Goal: Task Accomplishment & Management: Manage account settings

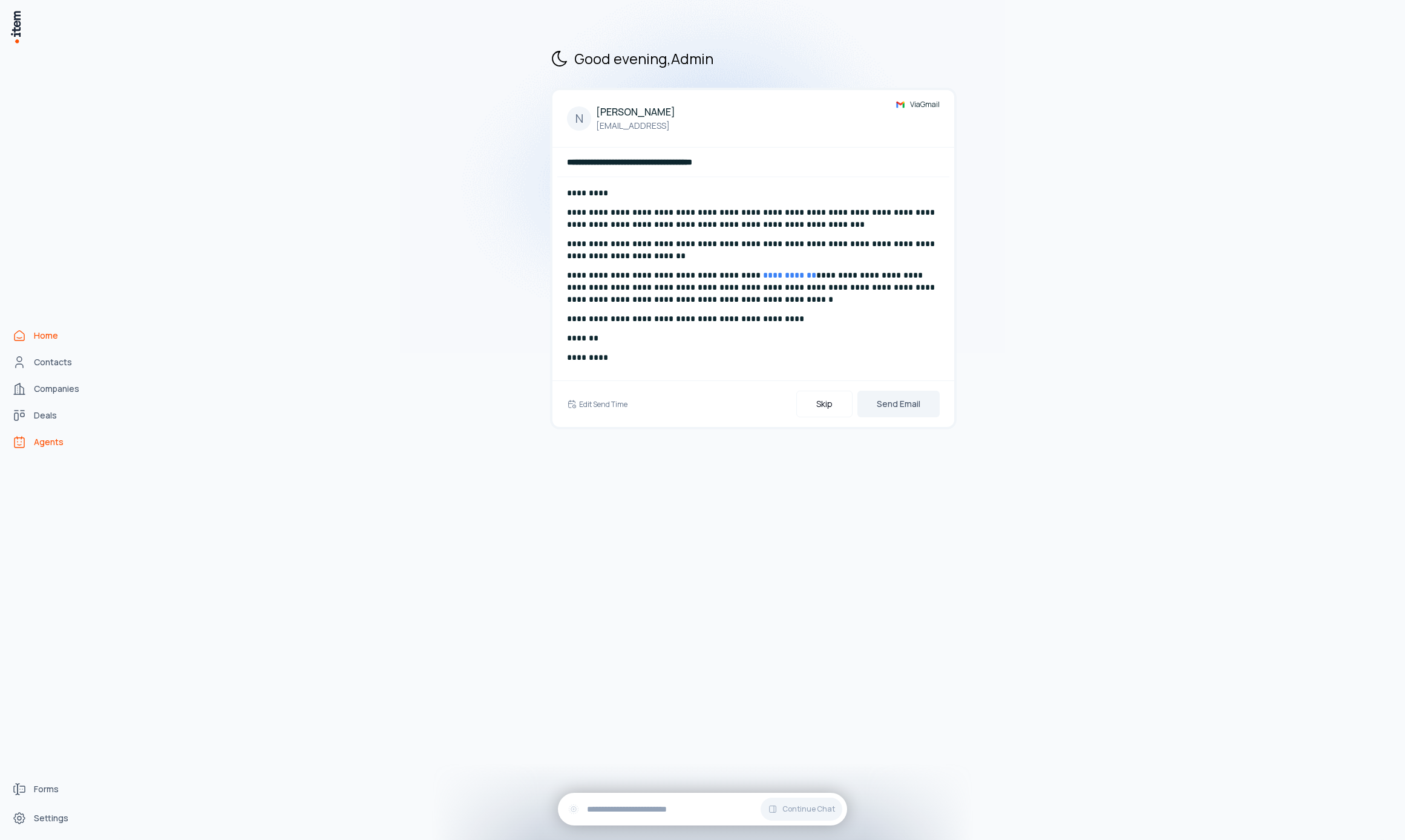
click at [49, 447] on link "Agents" at bounding box center [53, 442] width 92 height 24
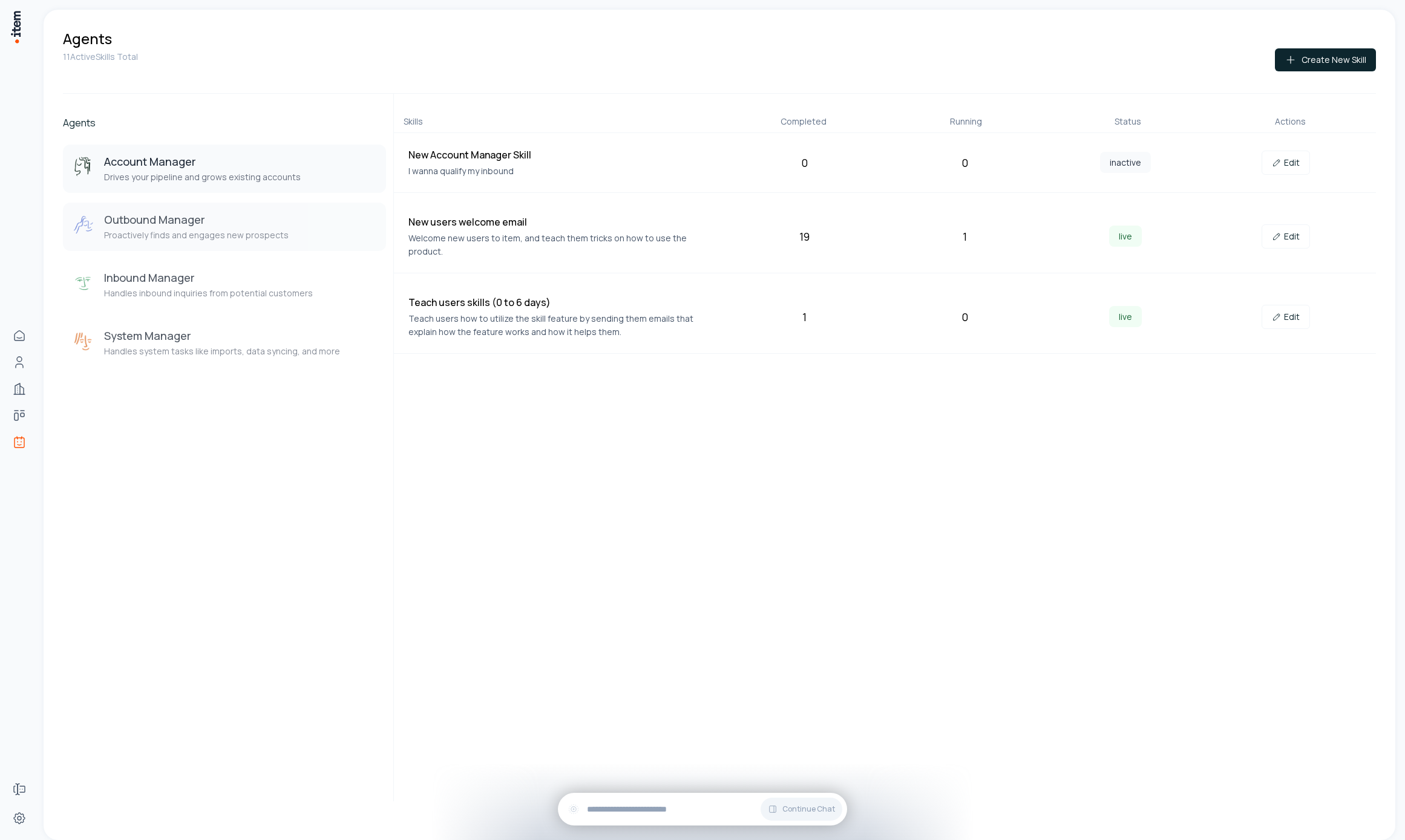
click at [237, 219] on h3 "Outbound Manager" at bounding box center [196, 219] width 184 height 14
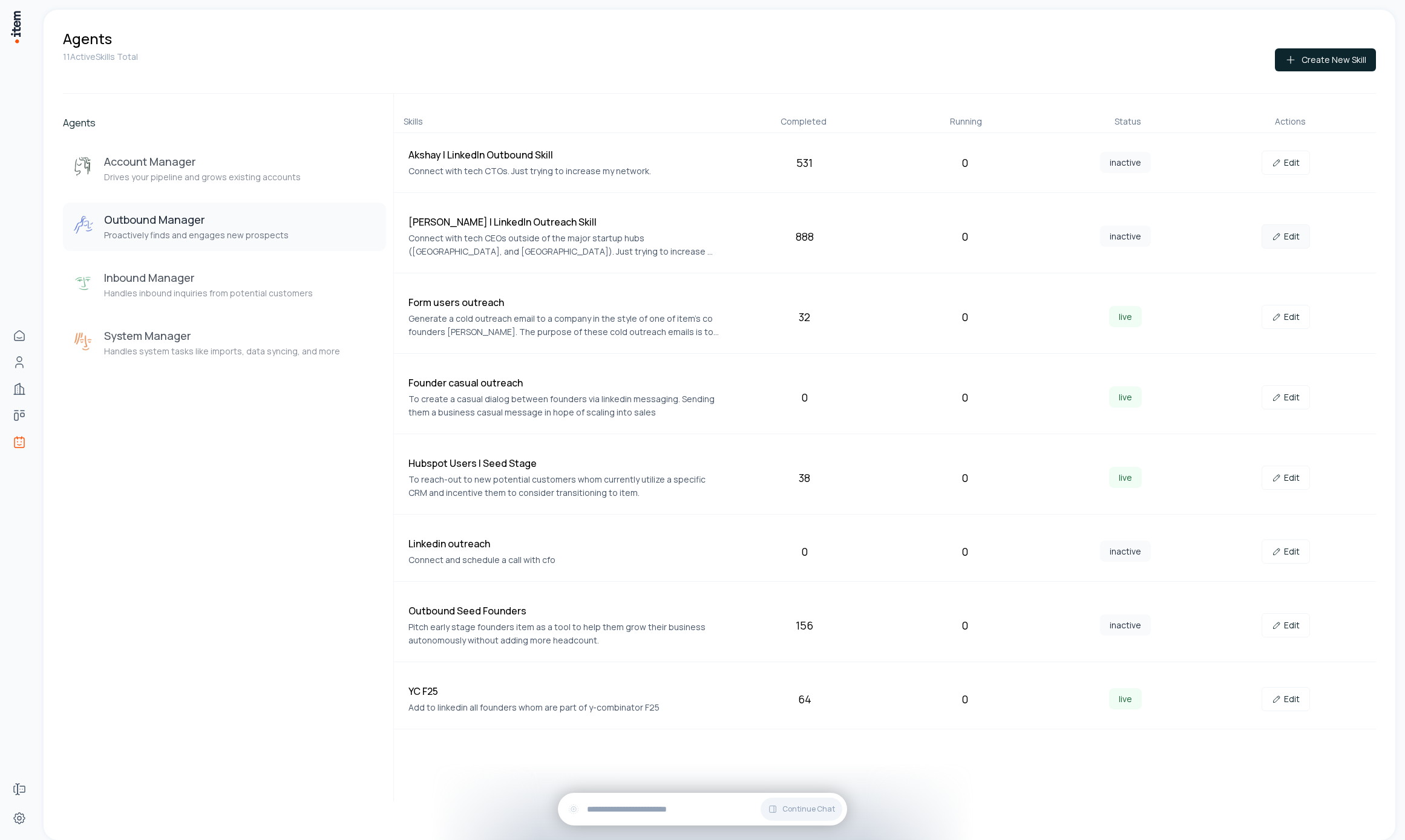
click at [1288, 235] on link "Edit" at bounding box center [1286, 237] width 49 height 24
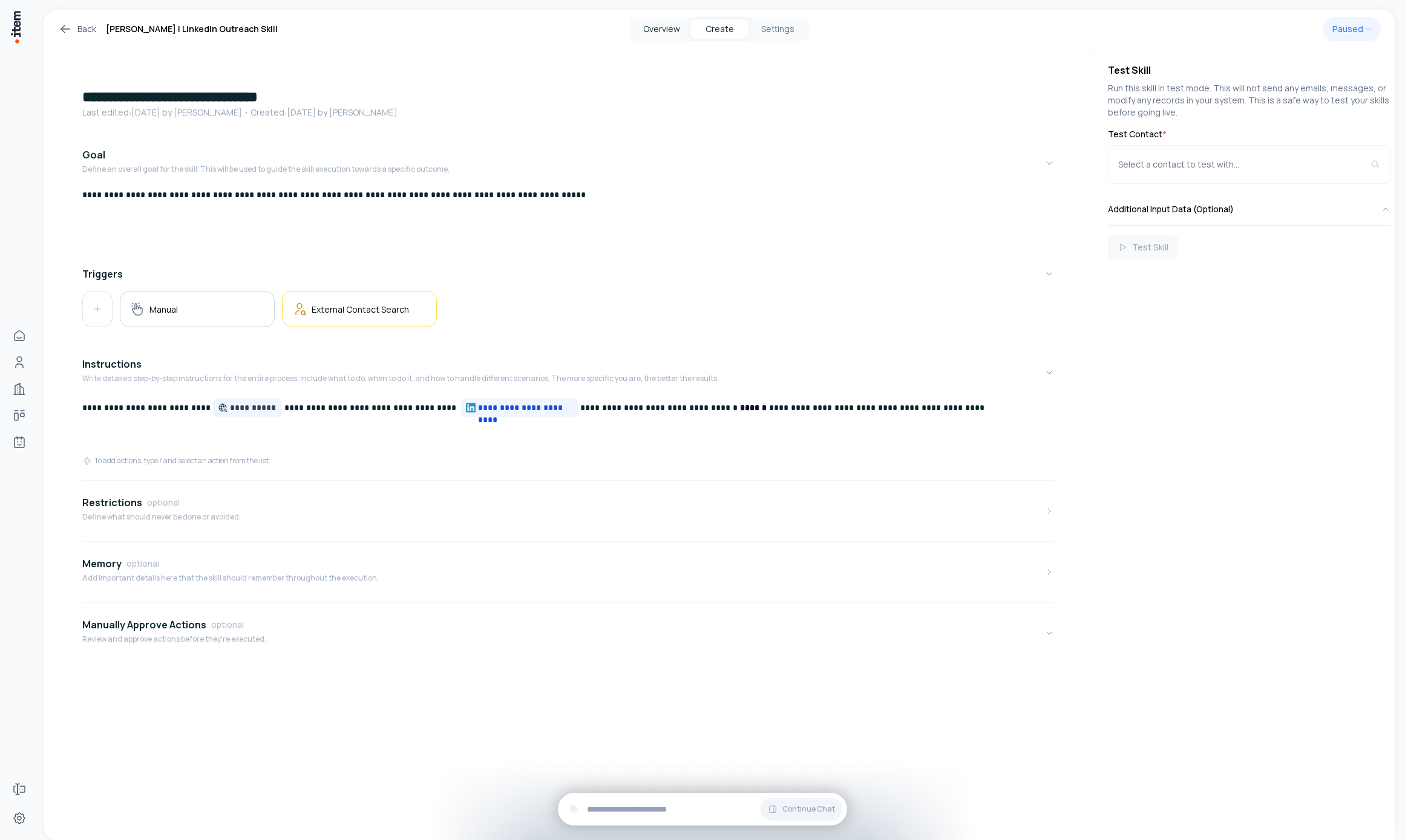
click at [671, 30] on button "Overview" at bounding box center [661, 28] width 58 height 19
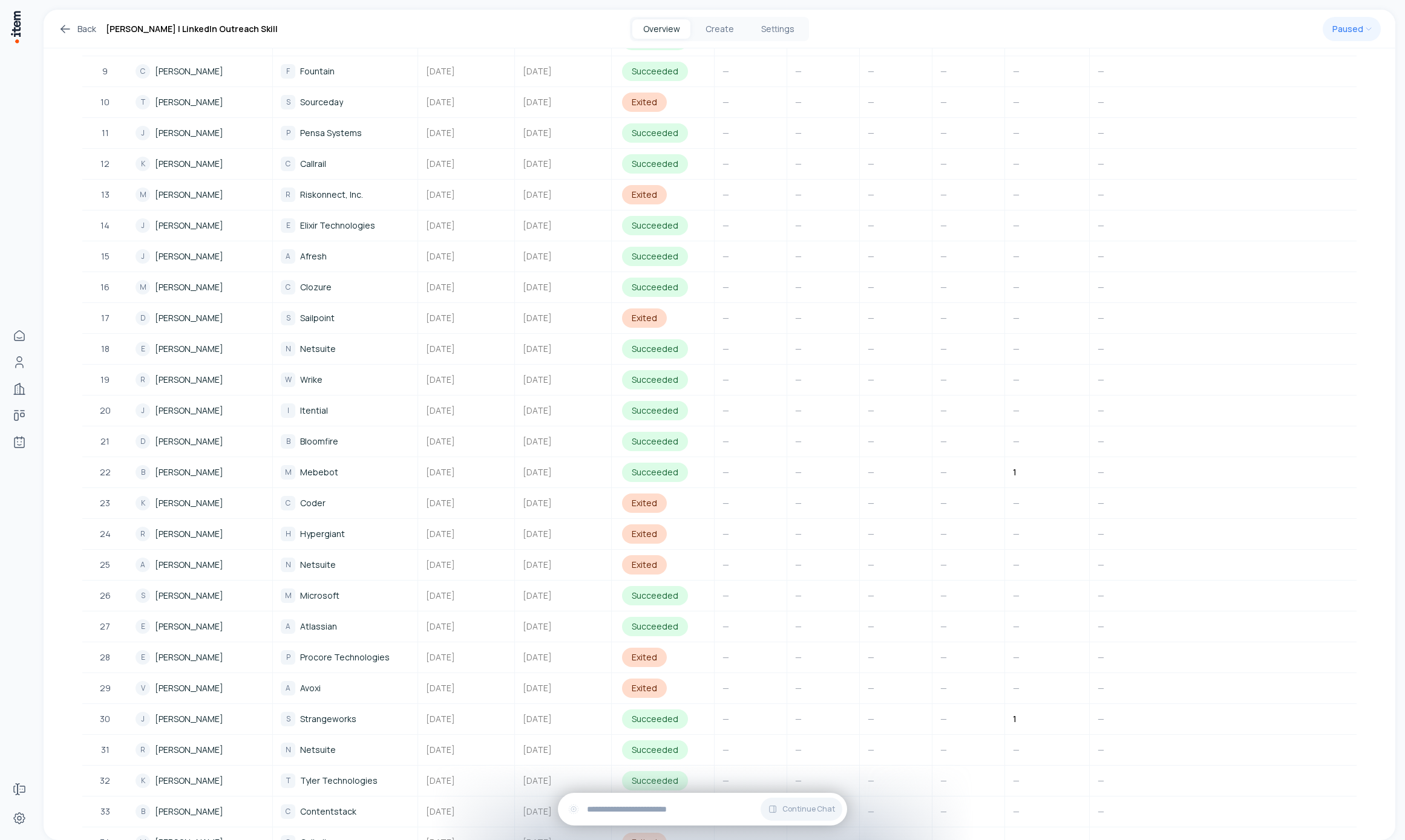
scroll to position [2655, 0]
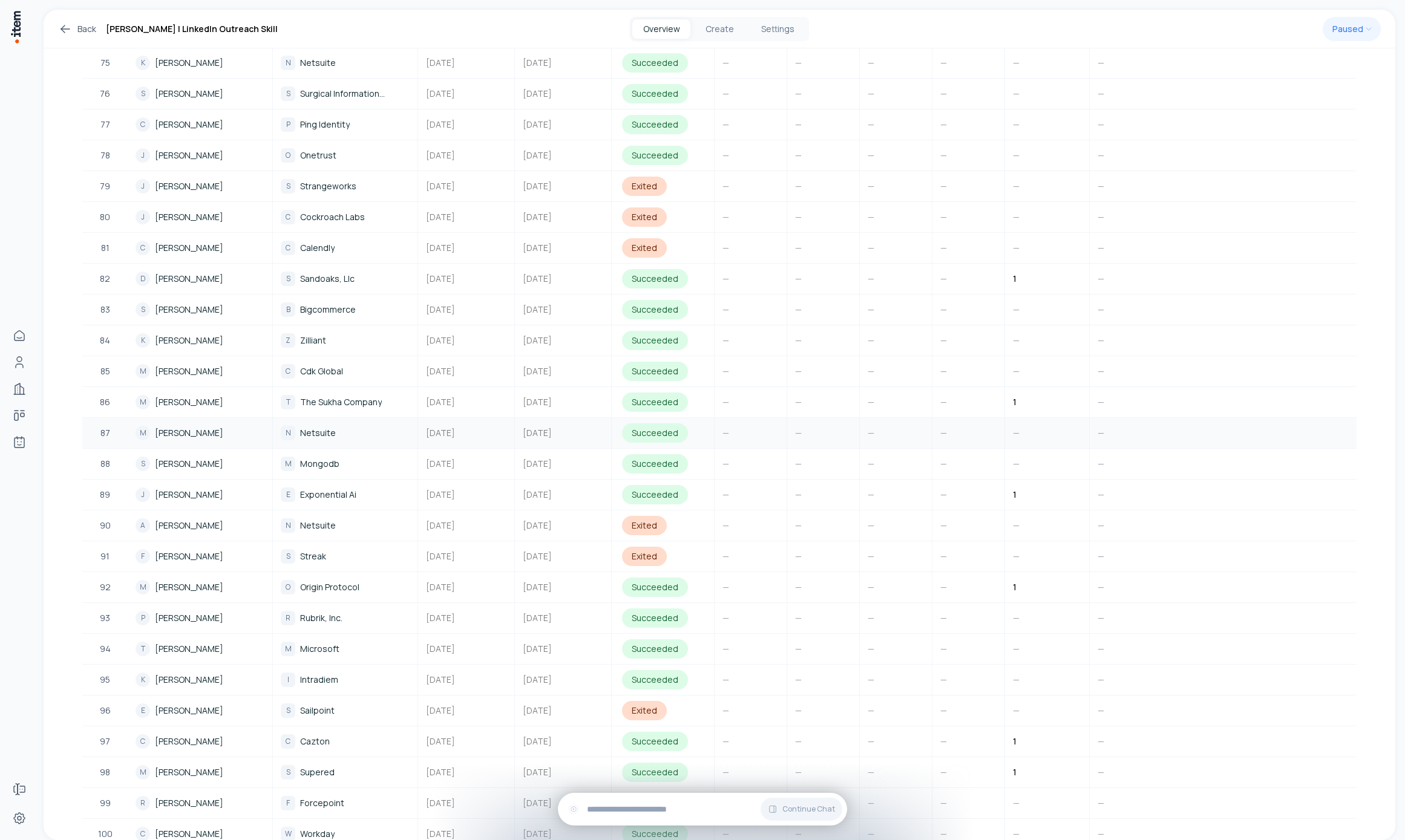
click at [170, 425] on link "M Mark Imelli" at bounding box center [200, 433] width 143 height 29
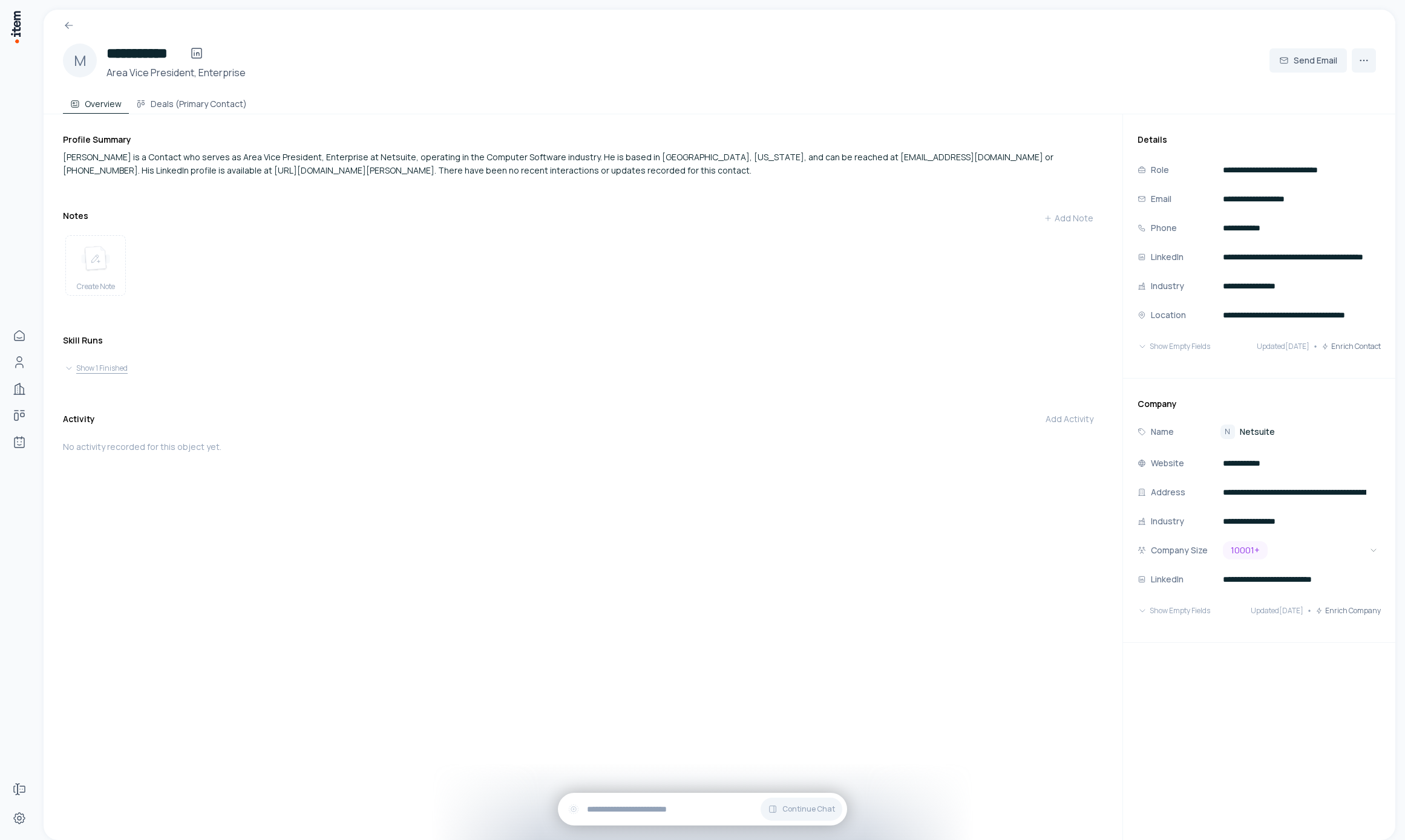
click at [118, 377] on button "Show 1 Finished" at bounding box center [582, 368] width 1037 height 17
click at [119, 430] on button "Hide Finished" at bounding box center [582, 422] width 1037 height 17
click at [109, 377] on button "Show 1 Finished" at bounding box center [582, 368] width 1037 height 17
click at [107, 430] on button "Hide Finished" at bounding box center [582, 422] width 1037 height 17
click at [107, 377] on button "Show 1 Finished" at bounding box center [582, 368] width 1037 height 17
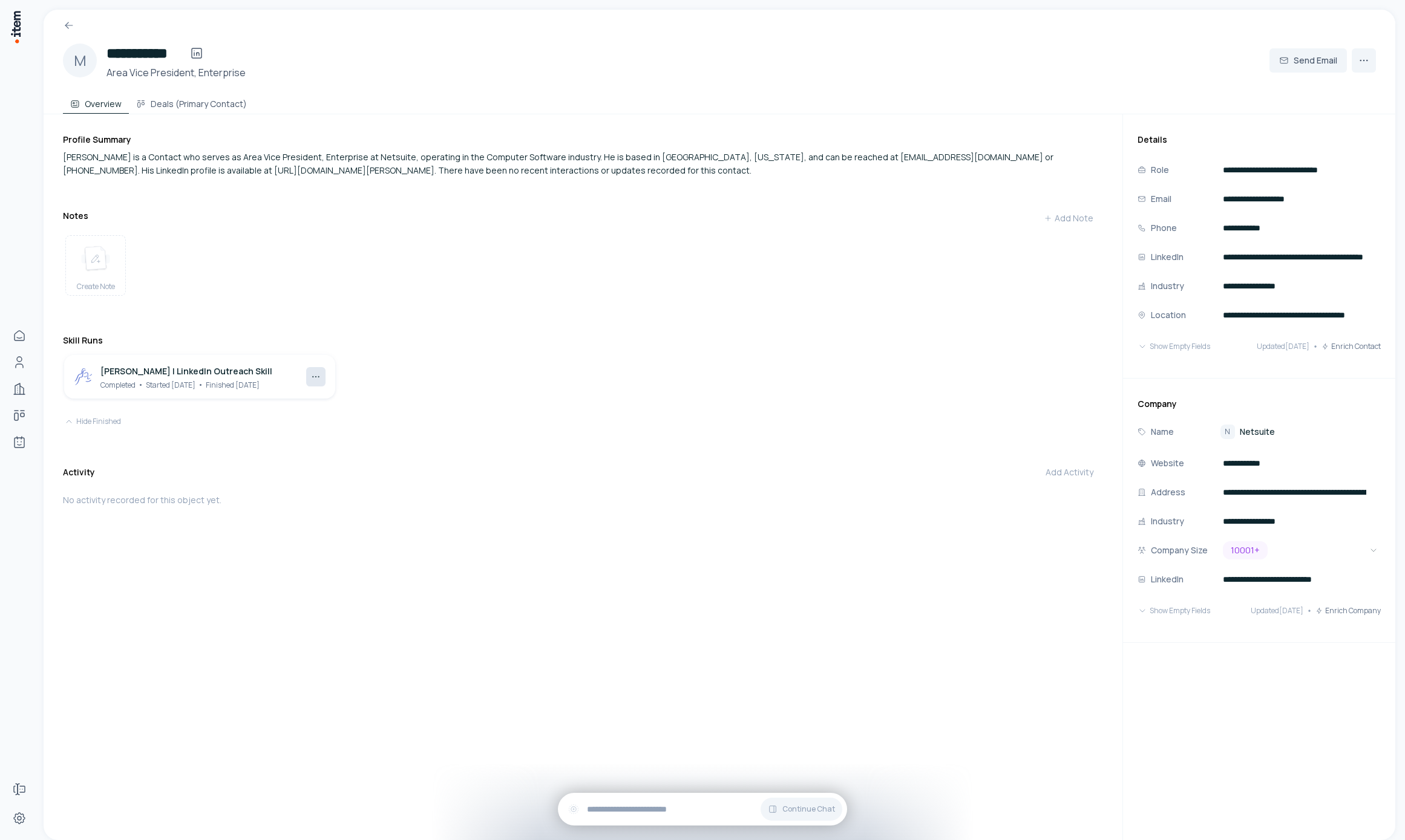
click at [322, 382] on html "**********" at bounding box center [702, 420] width 1405 height 840
click at [309, 409] on div "View Skill" at bounding box center [287, 410] width 72 height 19
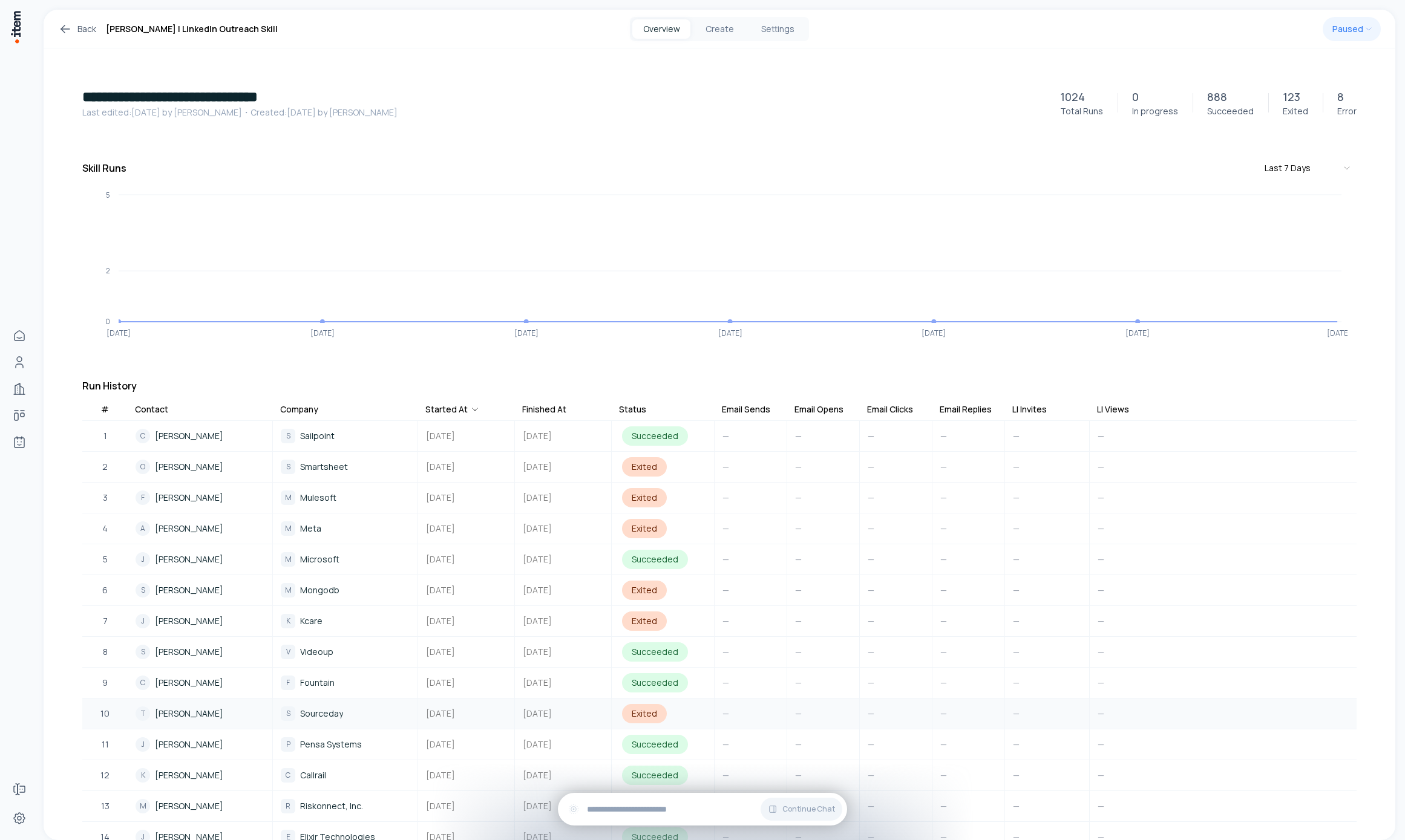
click at [632, 702] on td "Exited" at bounding box center [663, 714] width 103 height 30
click at [1283, 168] on button "Last 7 Days" at bounding box center [1308, 168] width 97 height 22
click at [1228, 272] on button "This Year" at bounding box center [1274, 271] width 140 height 19
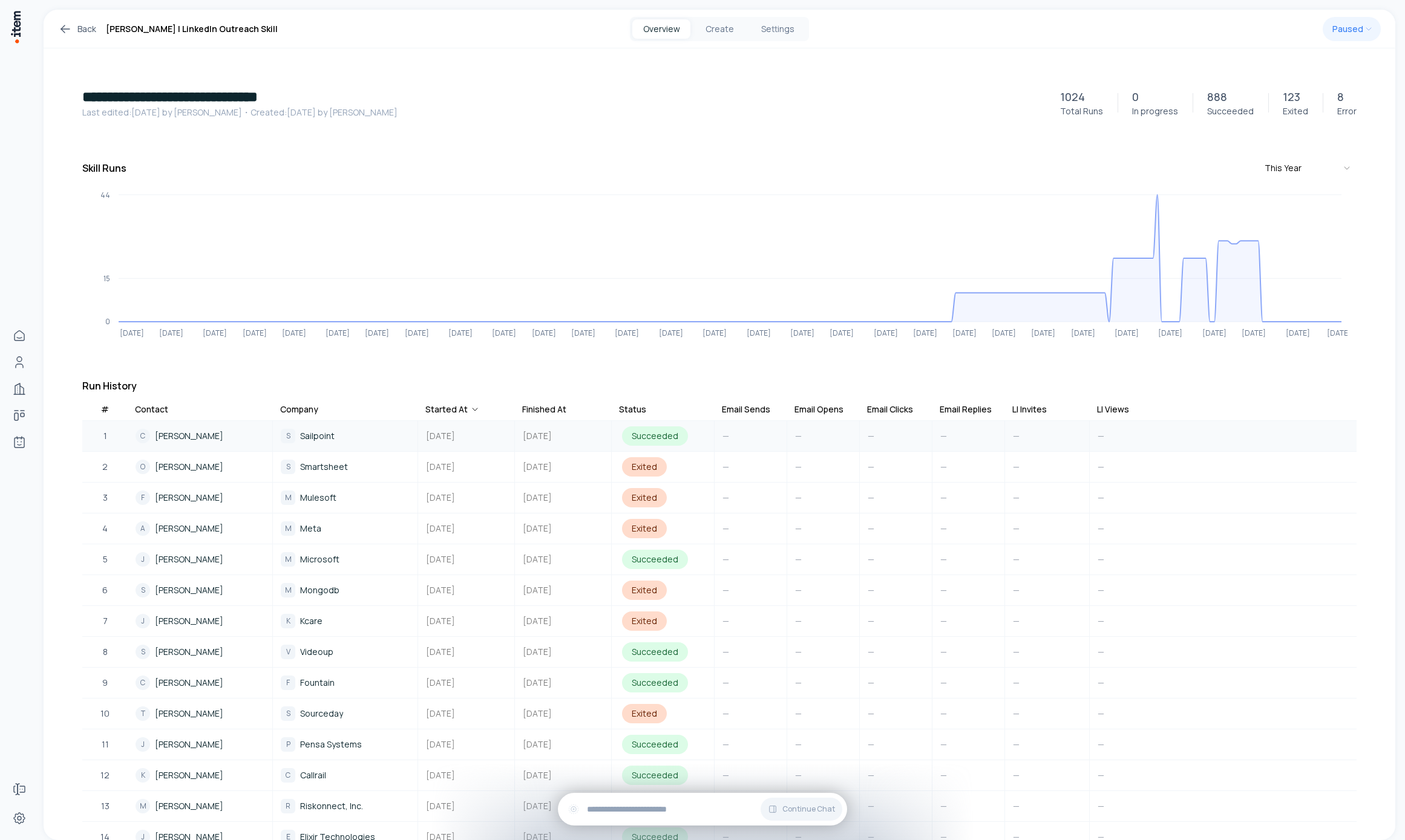
click at [187, 436] on span "Charles Mims" at bounding box center [189, 435] width 68 height 13
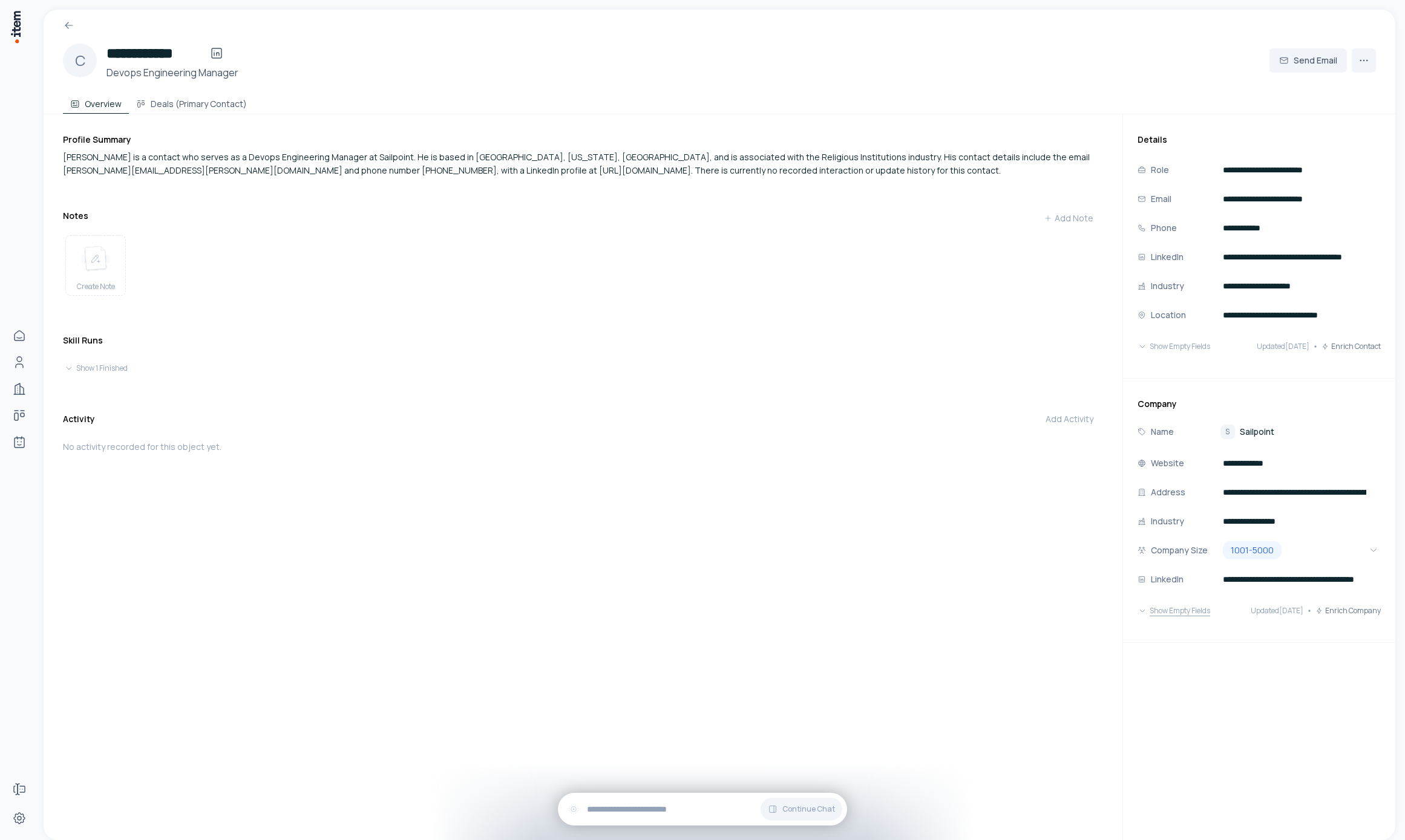
click at [1162, 613] on button "Show Empty Fields" at bounding box center [1173, 611] width 72 height 24
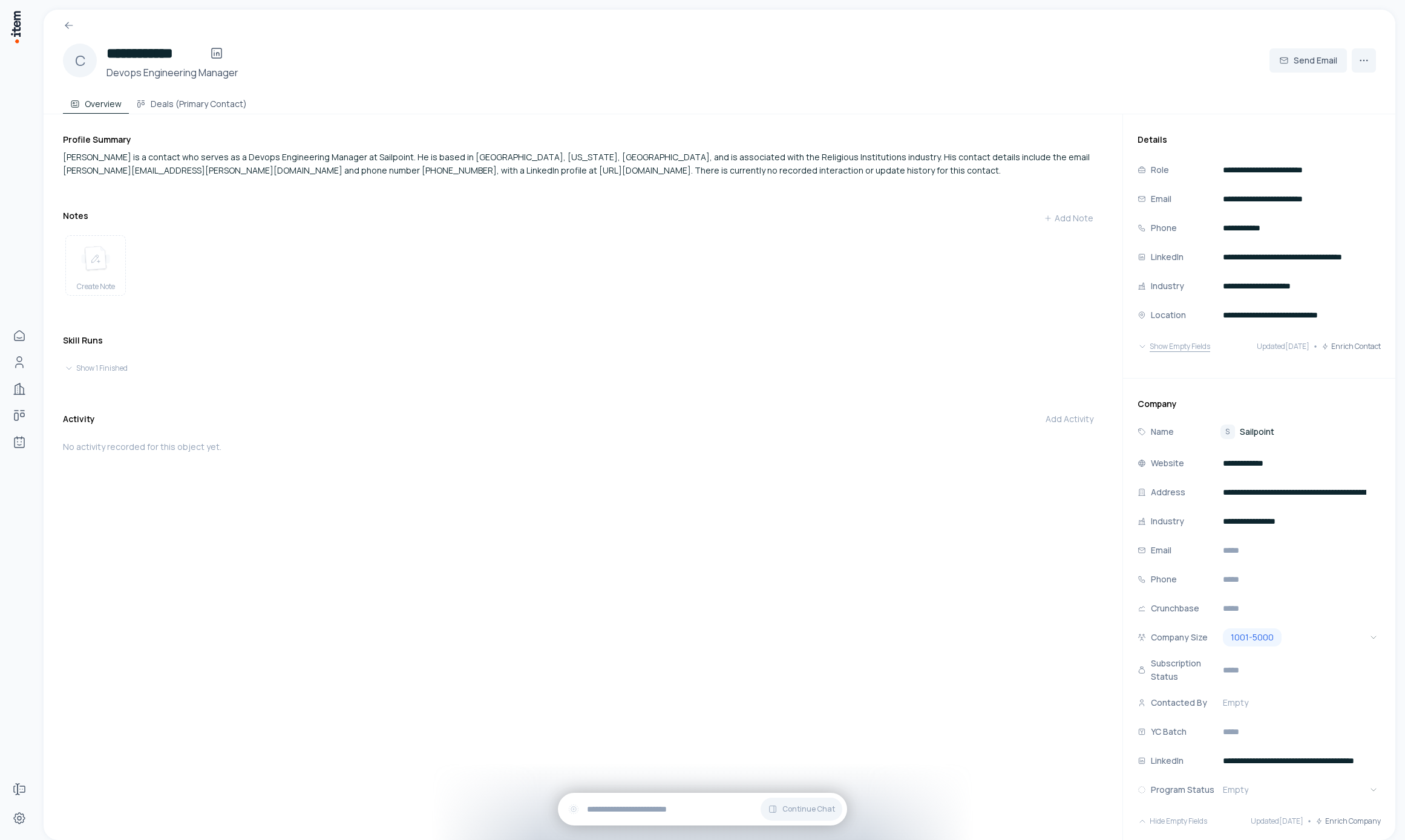
click at [1187, 344] on button "Show Empty Fields" at bounding box center [1173, 347] width 72 height 24
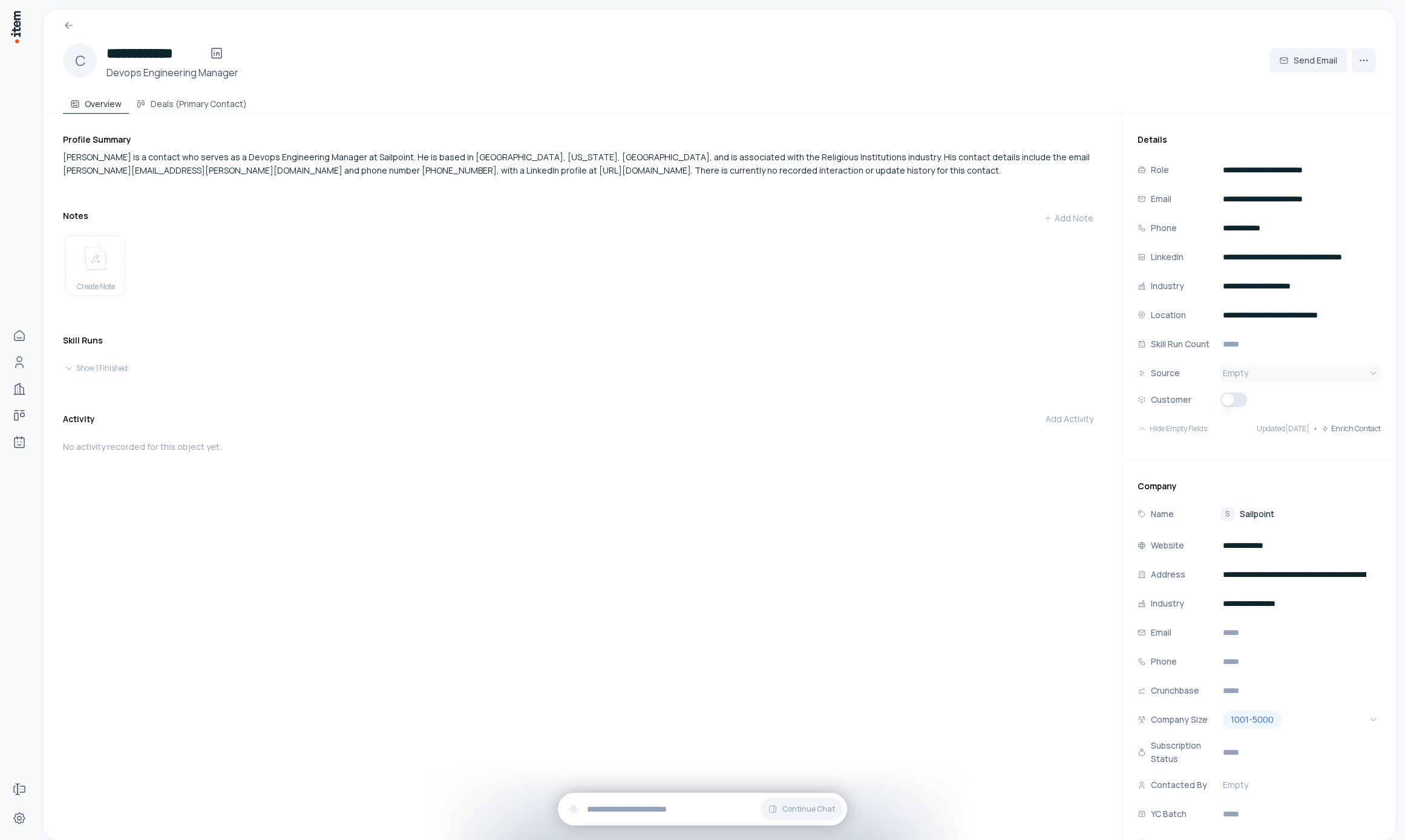
click at [1262, 366] on html "**********" at bounding box center [702, 420] width 1405 height 840
click at [446, 667] on html "**********" at bounding box center [702, 420] width 1405 height 840
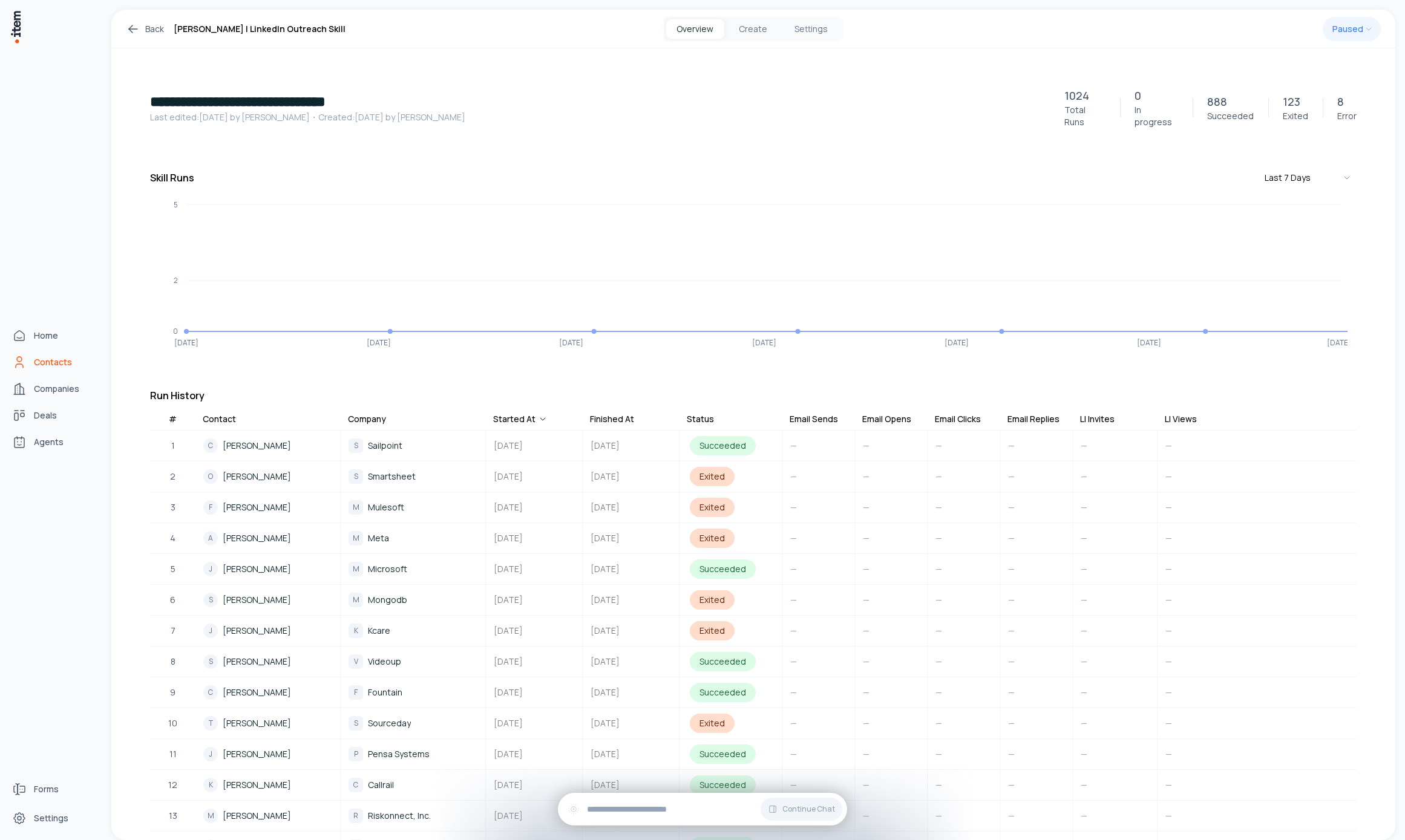
click at [33, 359] on link "Contacts" at bounding box center [53, 362] width 92 height 24
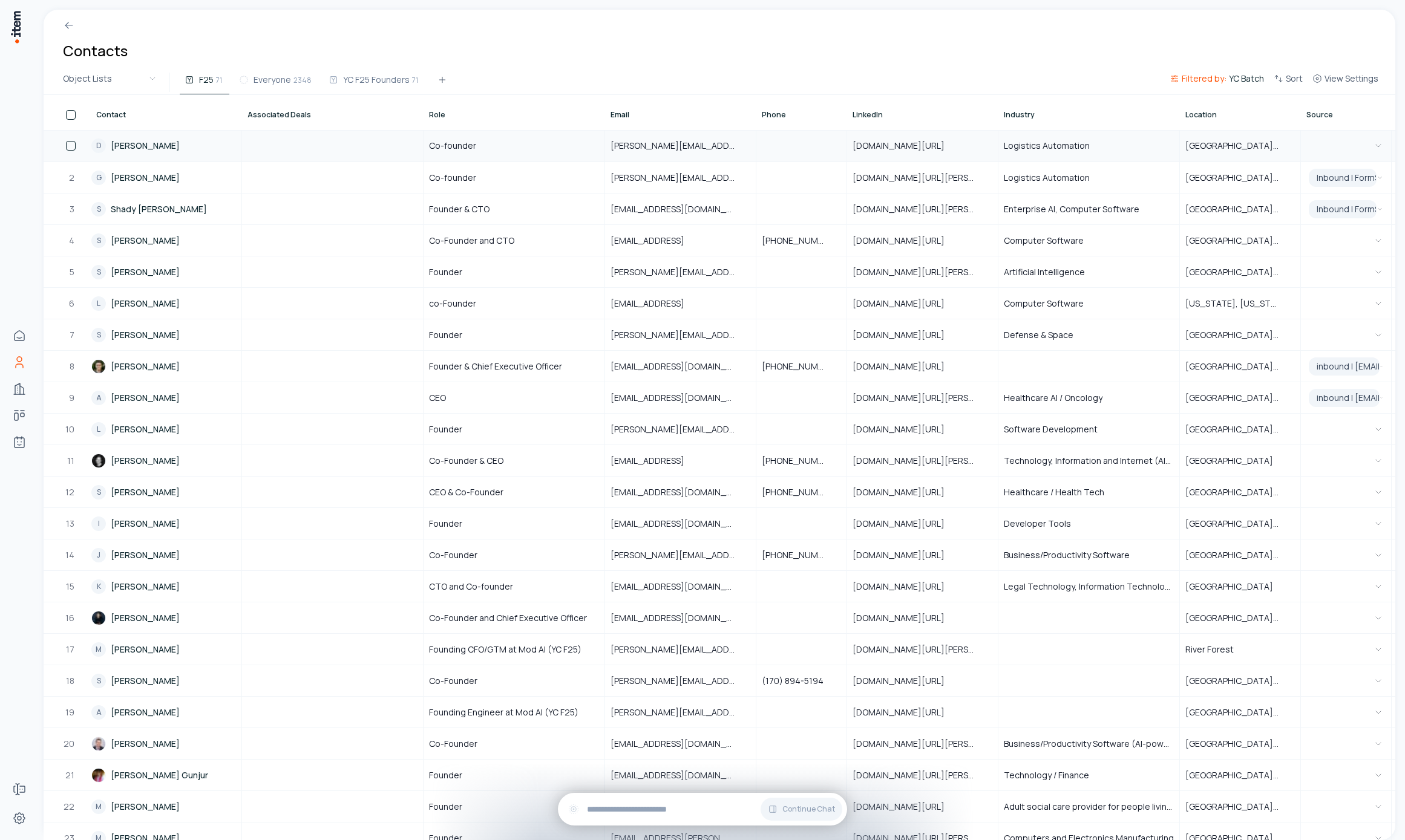
click at [75, 144] on button "button" at bounding box center [71, 145] width 10 height 10
click at [70, 146] on button "button" at bounding box center [71, 145] width 10 height 10
type button "on"
click at [1352, 84] on span "View Settings" at bounding box center [1351, 78] width 54 height 12
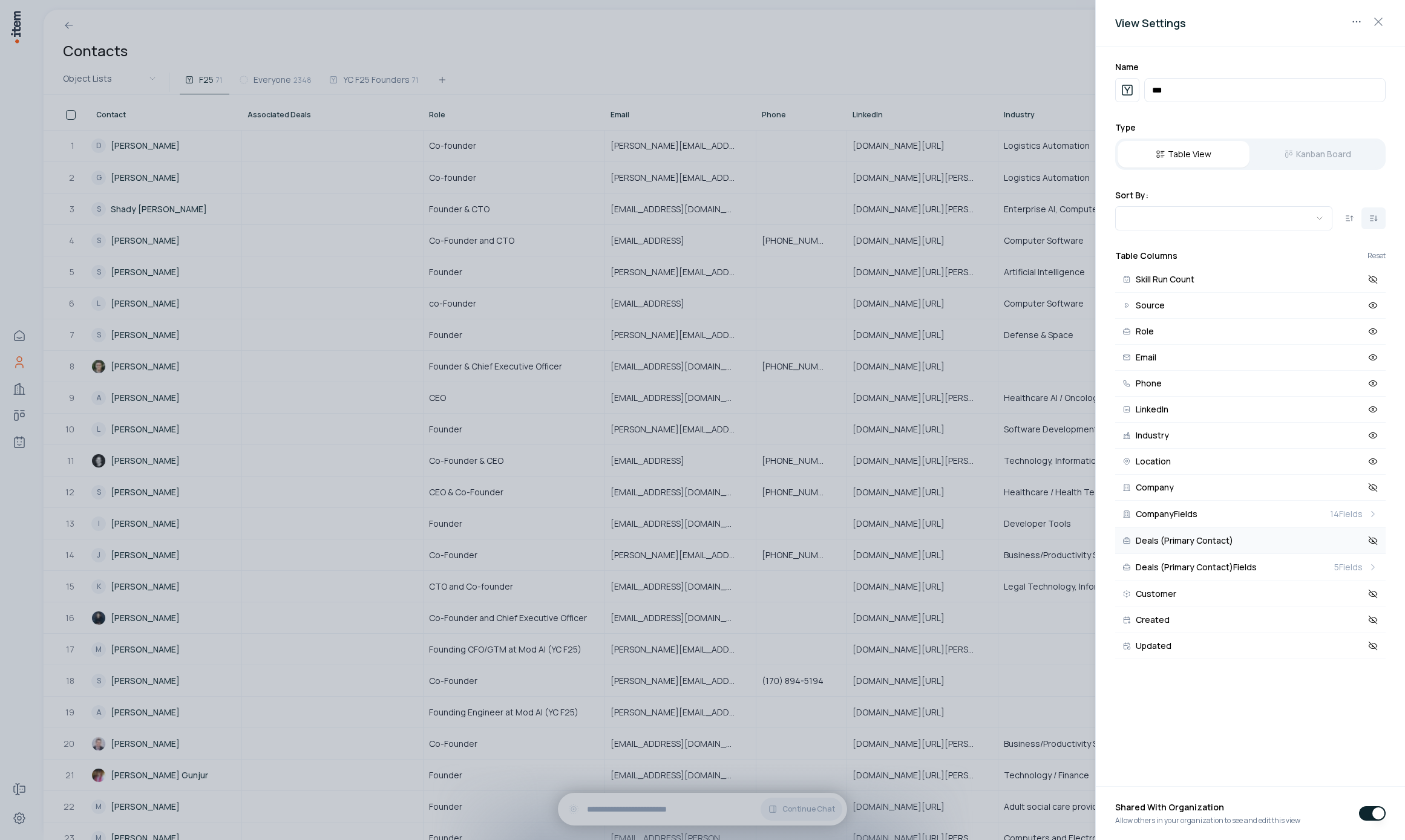
click at [1190, 540] on span "Deals (Primary Contact)" at bounding box center [1184, 540] width 97 height 8
click at [1190, 542] on span "Deals (Primary Contact)" at bounding box center [1184, 540] width 97 height 8
click at [284, 99] on div at bounding box center [702, 420] width 1405 height 840
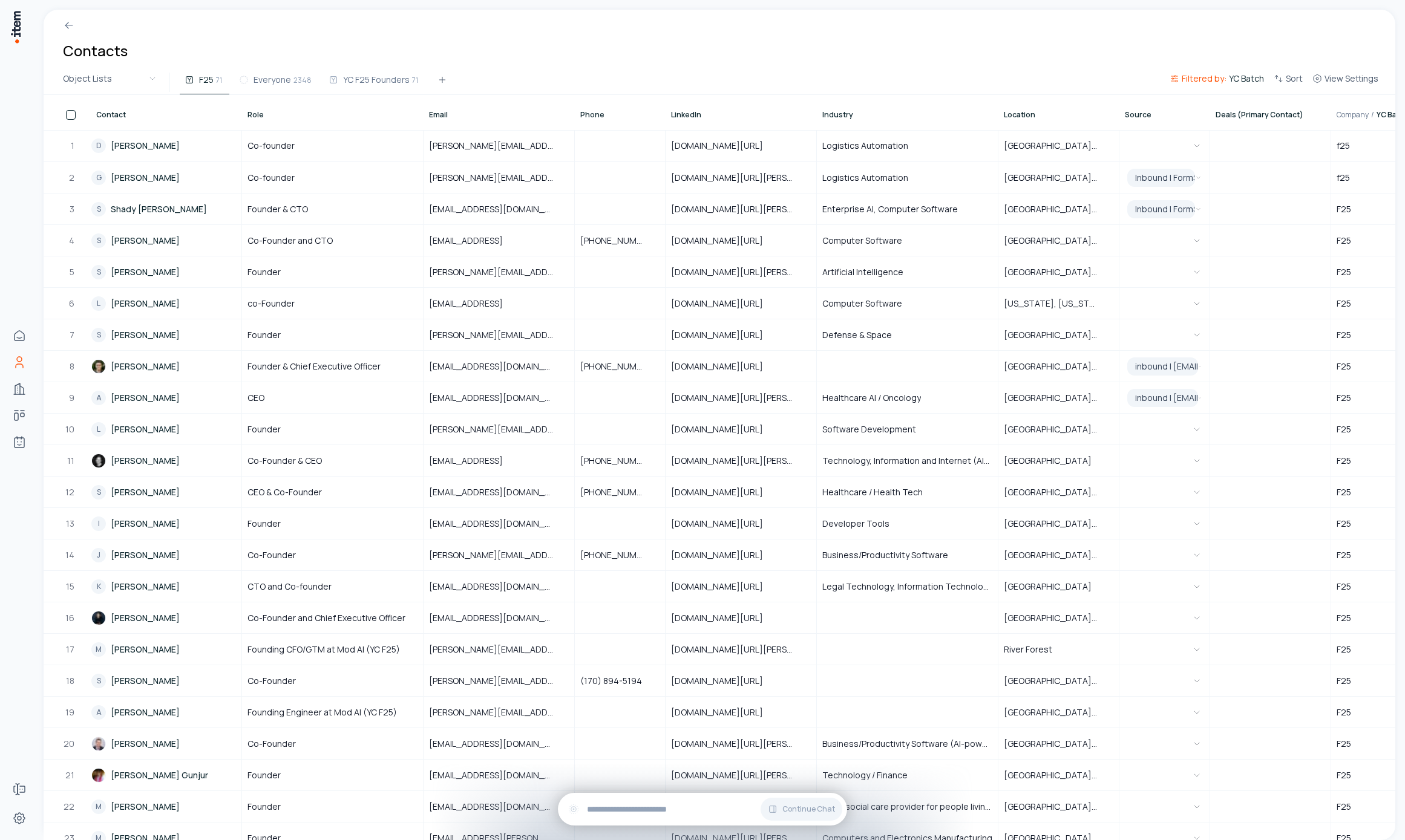
drag, startPoint x: 258, startPoint y: 112, endPoint x: 605, endPoint y: 79, distance: 348.6
click at [598, 104] on tr "Contact Role Email Phone LinkedIn Industry Location Source Deals (Primary Conta…" at bounding box center [778, 113] width 1469 height 35
